Goal: Task Accomplishment & Management: Use online tool/utility

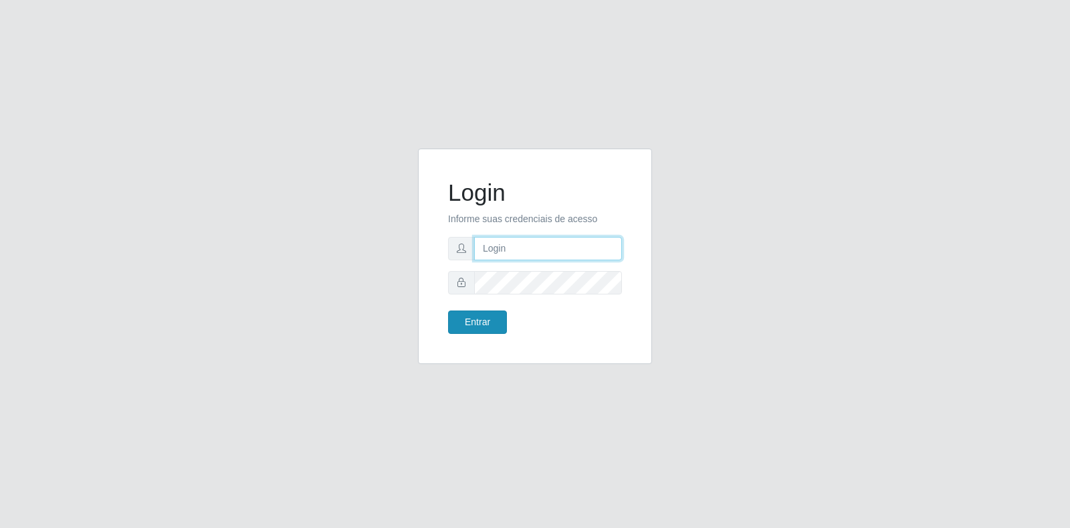
type input "[EMAIL_ADDRESS][DOMAIN_NAME]"
click at [472, 315] on button "Entrar" at bounding box center [477, 321] width 59 height 23
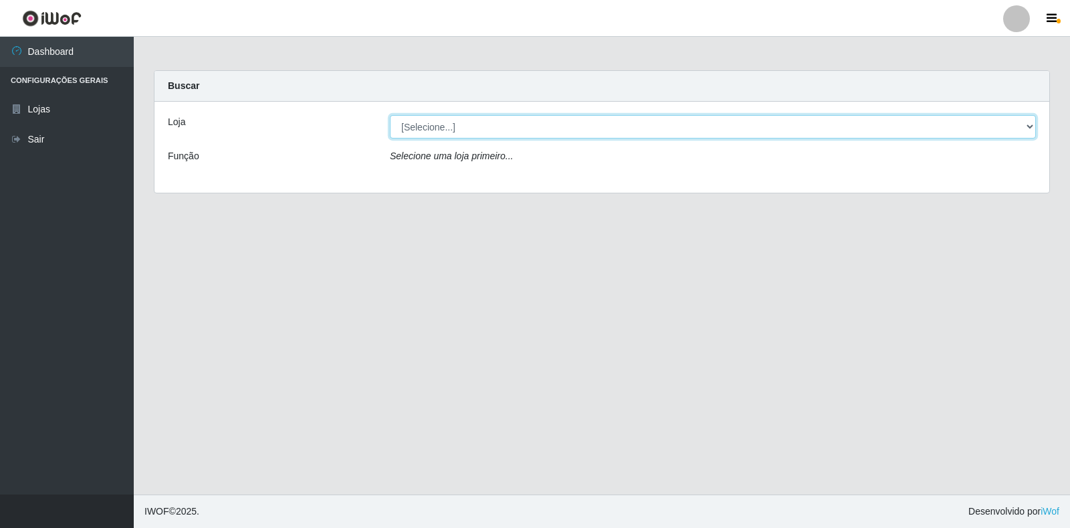
click at [1030, 127] on select "[Selecione...] Atacado Vem - Loja 30 Laranjeiras Velha" at bounding box center [713, 126] width 646 height 23
select select "495"
click at [390, 115] on select "[Selecione...] Atacado Vem - Loja 30 Laranjeiras Velha" at bounding box center [713, 126] width 646 height 23
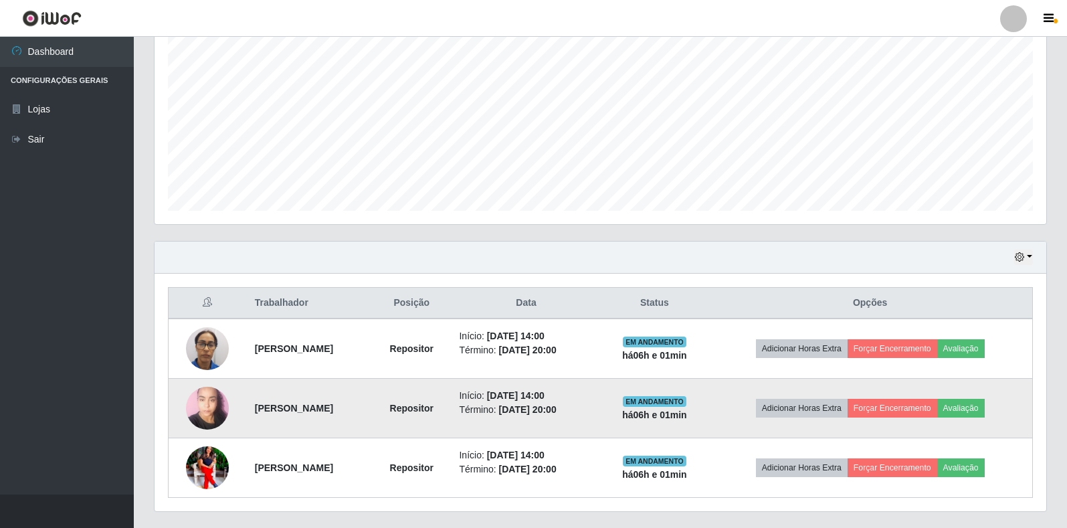
scroll to position [301, 0]
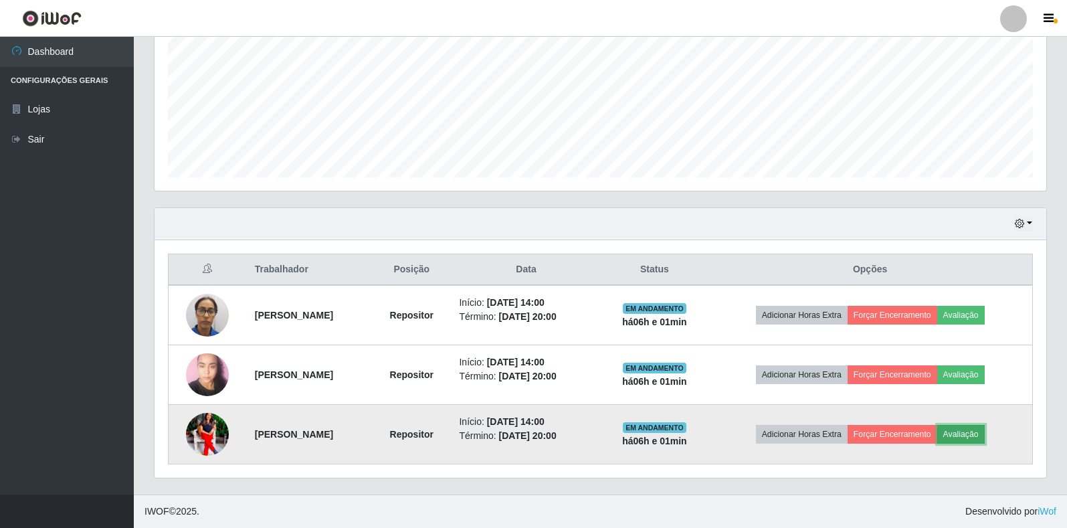
click at [982, 433] on button "Avaliação" at bounding box center [960, 434] width 47 height 19
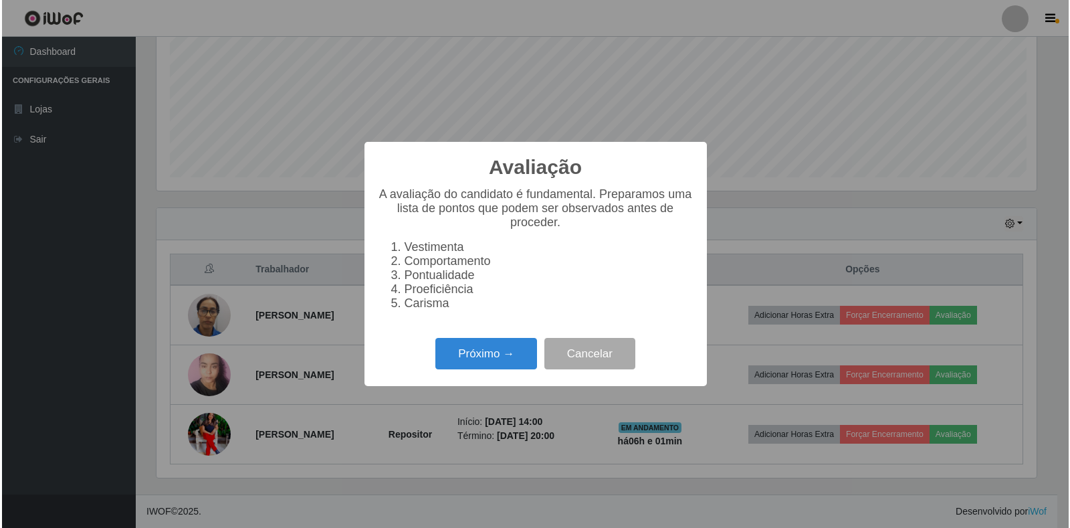
scroll to position [278, 884]
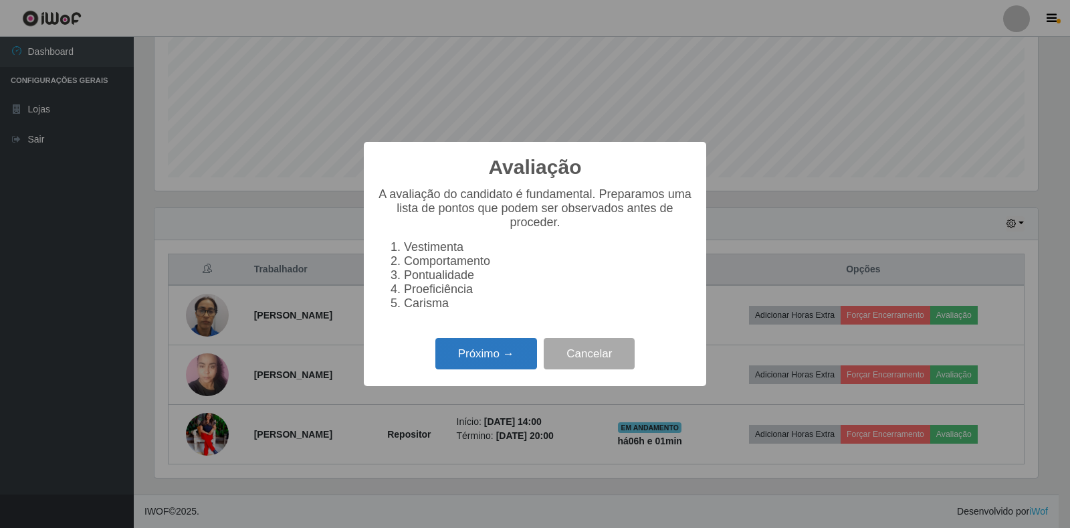
click at [500, 367] on button "Próximo →" at bounding box center [486, 353] width 102 height 31
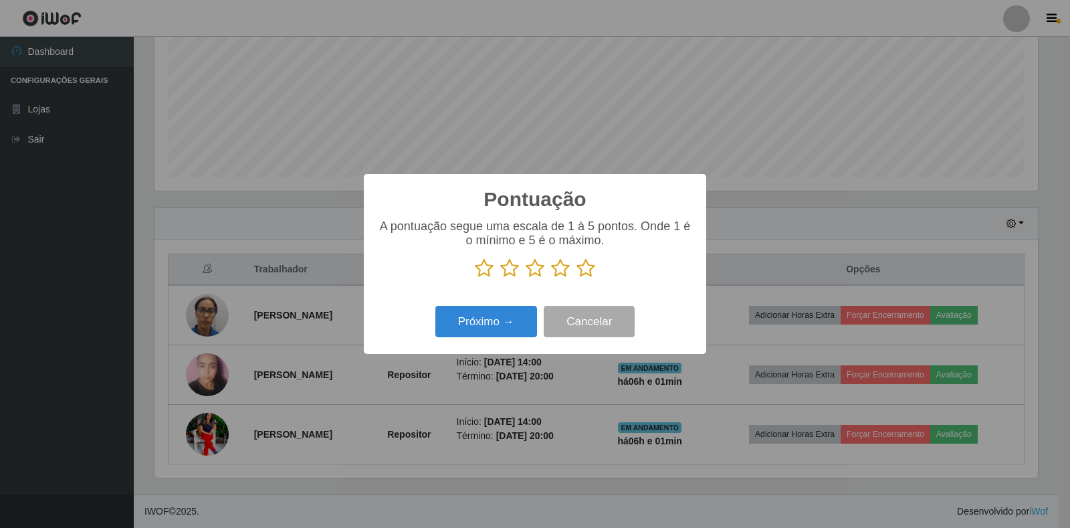
click at [585, 278] on icon at bounding box center [586, 268] width 19 height 20
click at [577, 278] on input "radio" at bounding box center [577, 278] width 0 height 0
click at [470, 328] on button "Próximo →" at bounding box center [486, 321] width 102 height 31
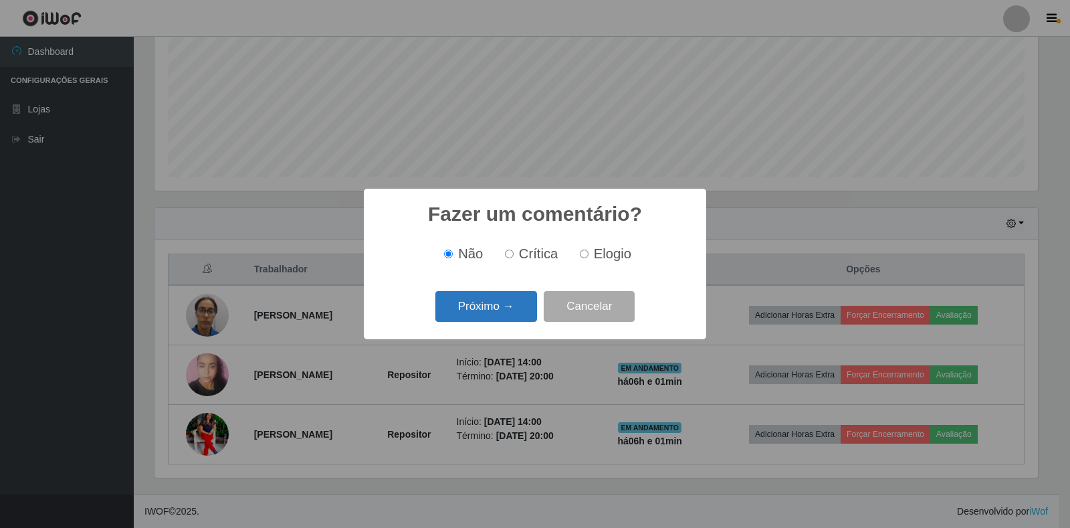
click at [488, 319] on button "Próximo →" at bounding box center [486, 306] width 102 height 31
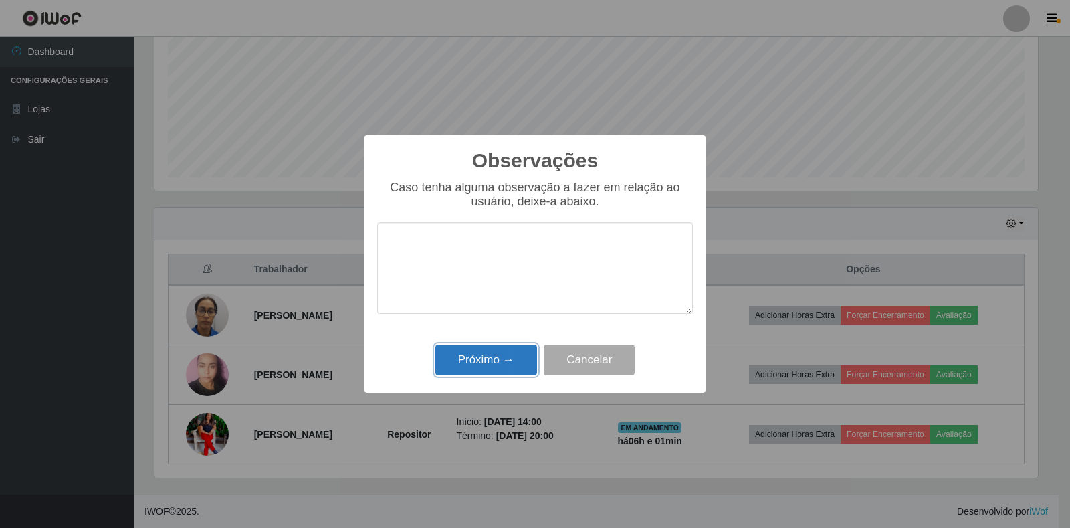
click at [489, 355] on button "Próximo →" at bounding box center [486, 359] width 102 height 31
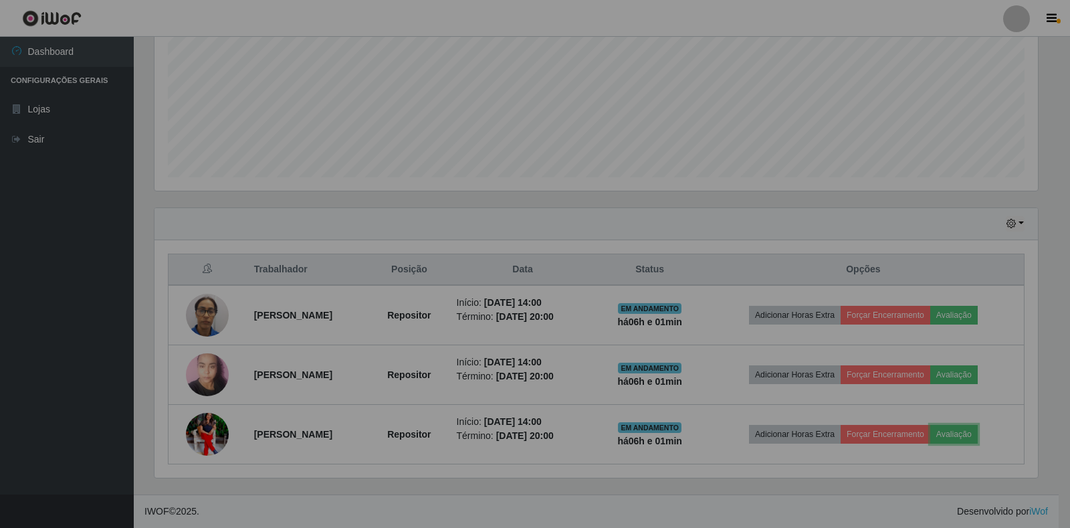
scroll to position [278, 892]
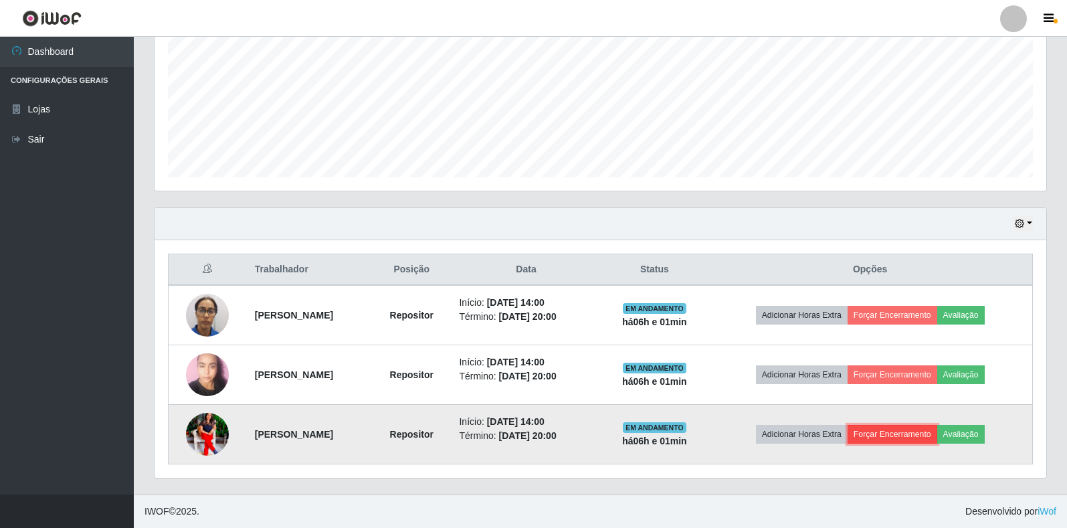
click at [904, 430] on button "Forçar Encerramento" at bounding box center [892, 434] width 90 height 19
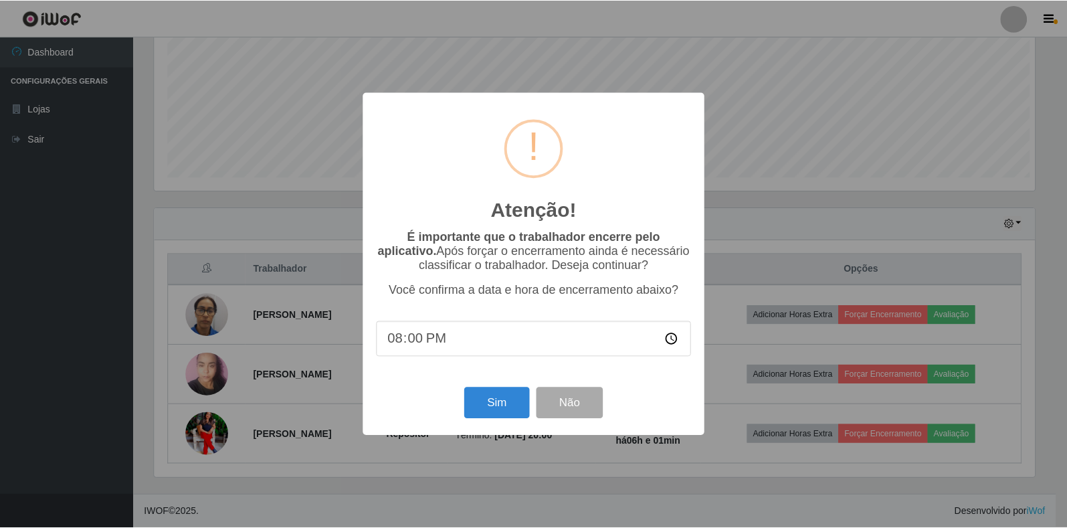
scroll to position [278, 884]
click at [501, 407] on button "Sim" at bounding box center [497, 402] width 65 height 31
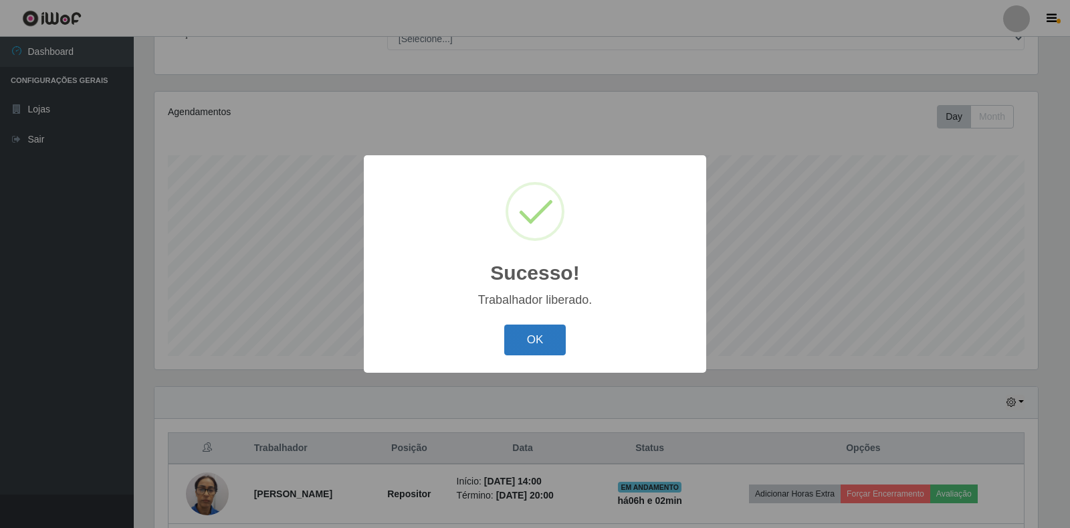
click at [521, 349] on button "OK" at bounding box center [535, 339] width 62 height 31
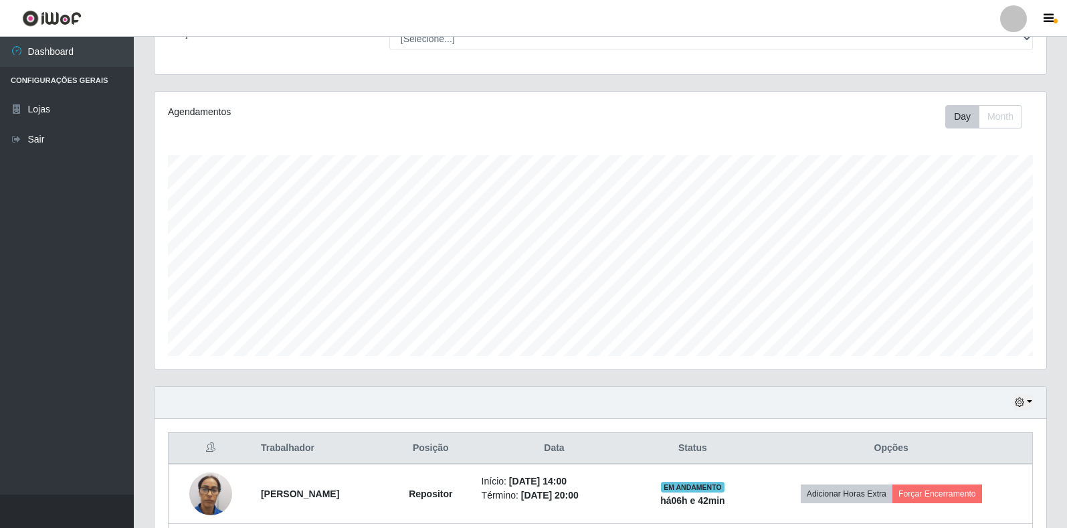
scroll to position [241, 0]
